Goal: Find specific page/section: Find specific page/section

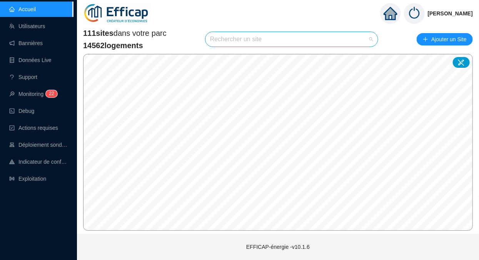
click at [247, 43] on input "search" at bounding box center [288, 39] width 156 height 15
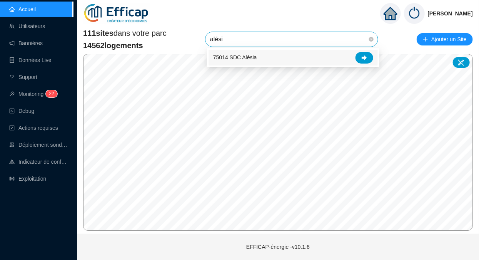
type input "alésia"
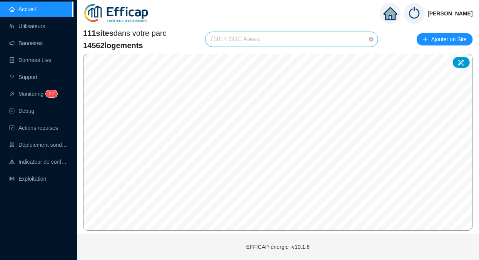
click at [267, 37] on span "75014 SDC Alésia" at bounding box center [291, 39] width 163 height 15
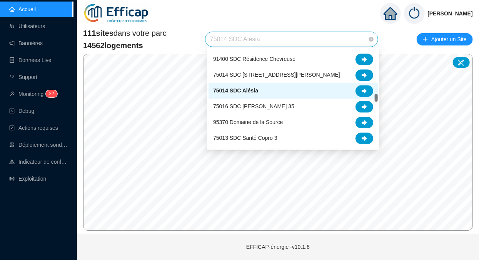
scroll to position [706, 0]
click at [359, 88] on div at bounding box center [364, 91] width 18 height 12
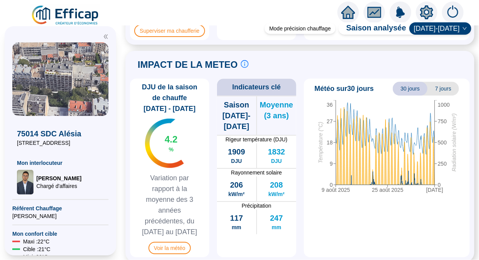
scroll to position [800, 0]
